Goal: Find specific page/section: Find specific page/section

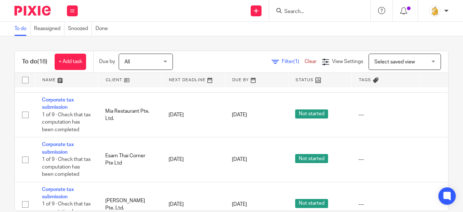
scroll to position [780, 0]
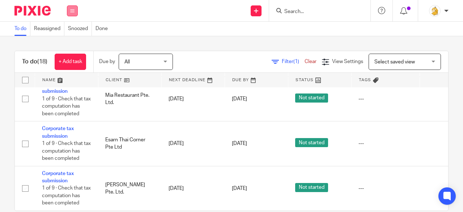
click at [74, 12] on icon at bounding box center [72, 11] width 4 height 4
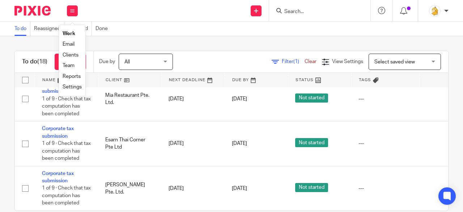
click at [76, 55] on link "Clients" at bounding box center [71, 54] width 16 height 5
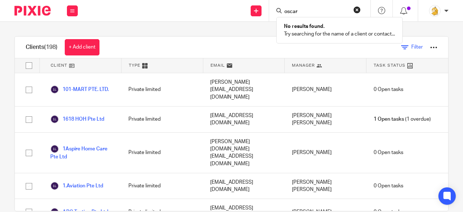
type input "oscar"
click at [402, 46] on icon at bounding box center [405, 47] width 7 height 7
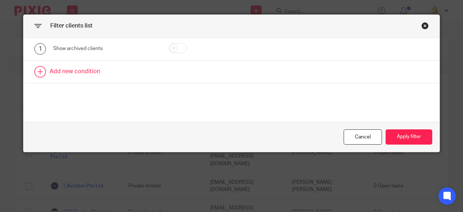
click at [81, 68] on link at bounding box center [232, 71] width 416 height 22
click at [135, 76] on div "Field" at bounding box center [99, 73] width 81 height 15
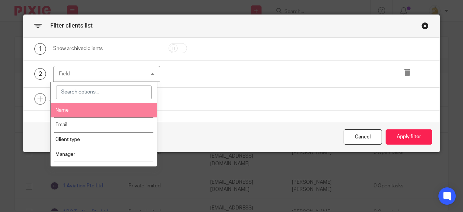
click at [129, 110] on li "Name" at bounding box center [104, 110] width 106 height 15
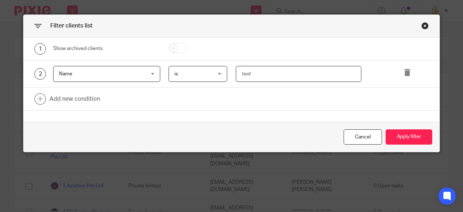
click at [253, 75] on input "text" at bounding box center [299, 74] width 126 height 16
type input "oscar"
click at [411, 135] on button "Apply filter" at bounding box center [409, 137] width 47 height 16
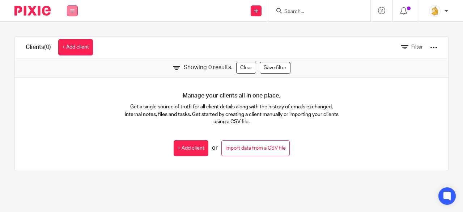
click at [72, 12] on icon at bounding box center [72, 11] width 4 height 4
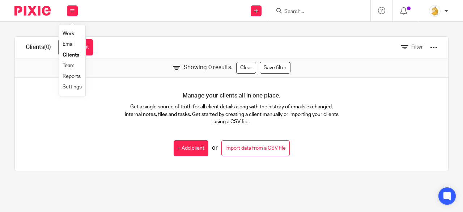
click at [75, 56] on link "Clients" at bounding box center [71, 54] width 17 height 5
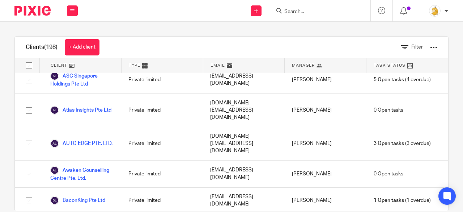
scroll to position [471, 0]
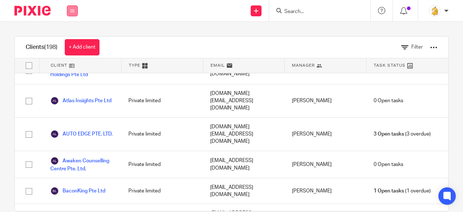
click at [73, 10] on icon at bounding box center [72, 11] width 4 height 4
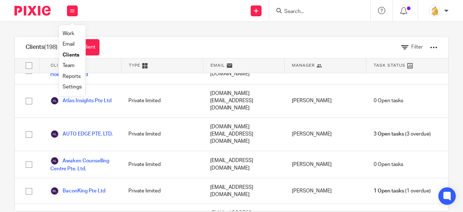
click at [72, 32] on link "Work" at bounding box center [69, 33] width 12 height 5
